Goal: Information Seeking & Learning: Learn about a topic

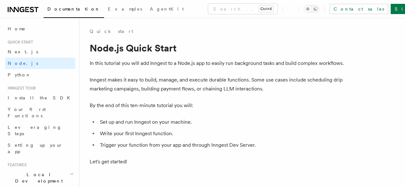
scroll to position [69, 0]
click at [16, 51] on span "Next.js" at bounding box center [23, 51] width 30 height 5
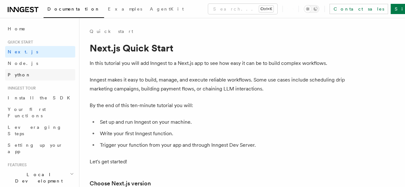
click at [20, 76] on span "Python" at bounding box center [19, 74] width 23 height 5
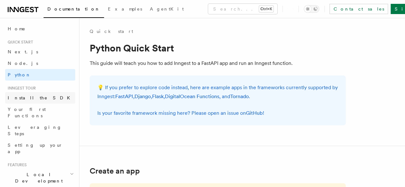
click at [33, 96] on span "Install the SDK" at bounding box center [41, 97] width 66 height 5
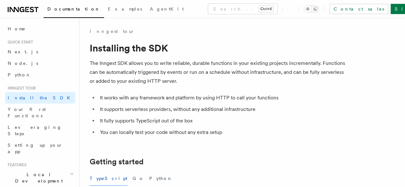
click at [29, 8] on icon at bounding box center [23, 10] width 31 height 8
click at [21, 61] on span "Node.js" at bounding box center [23, 63] width 30 height 5
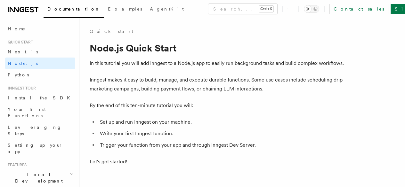
scroll to position [69, 0]
